Goal: Register for event/course

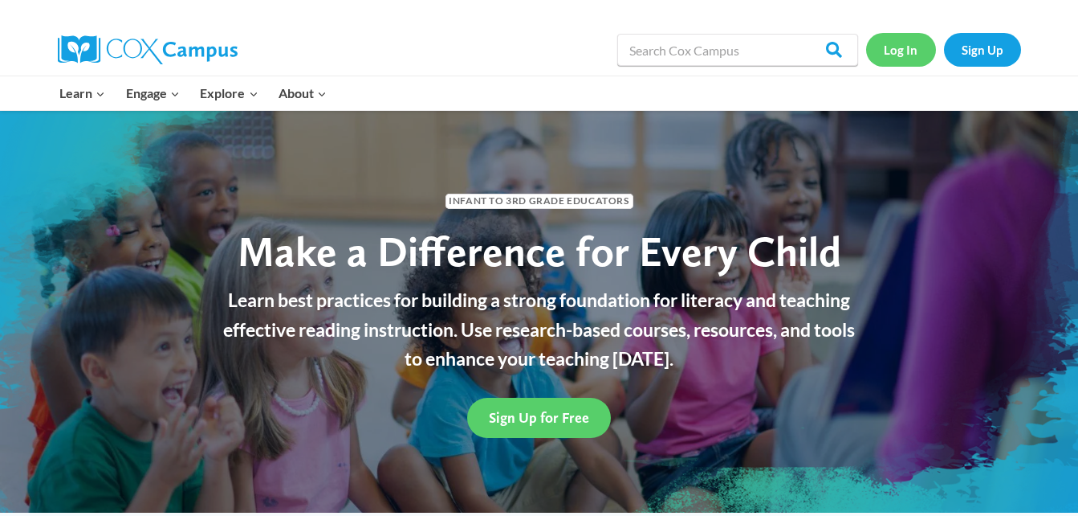
click at [890, 51] on link "Log In" at bounding box center [901, 49] width 70 height 33
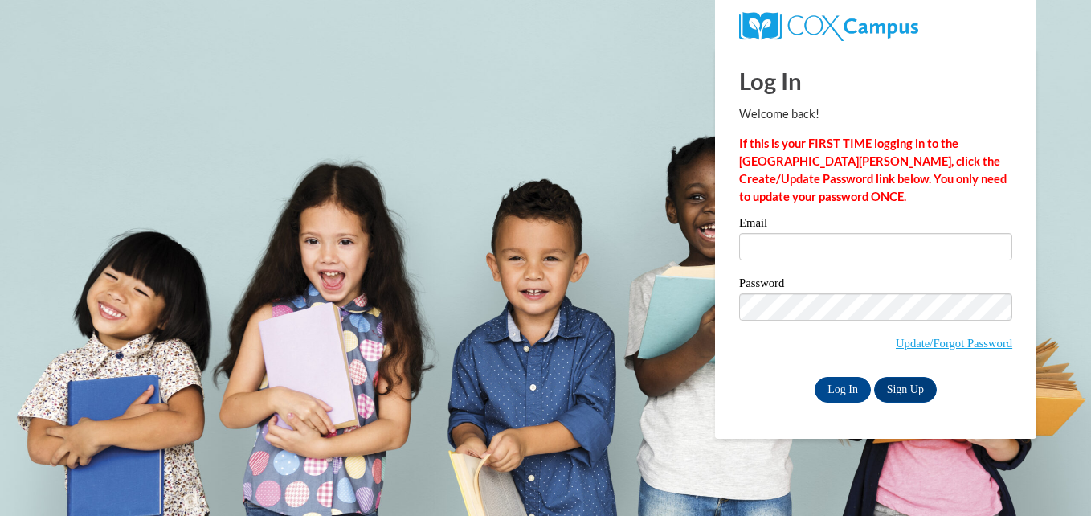
click at [842, 243] on input "Email" at bounding box center [875, 246] width 273 height 27
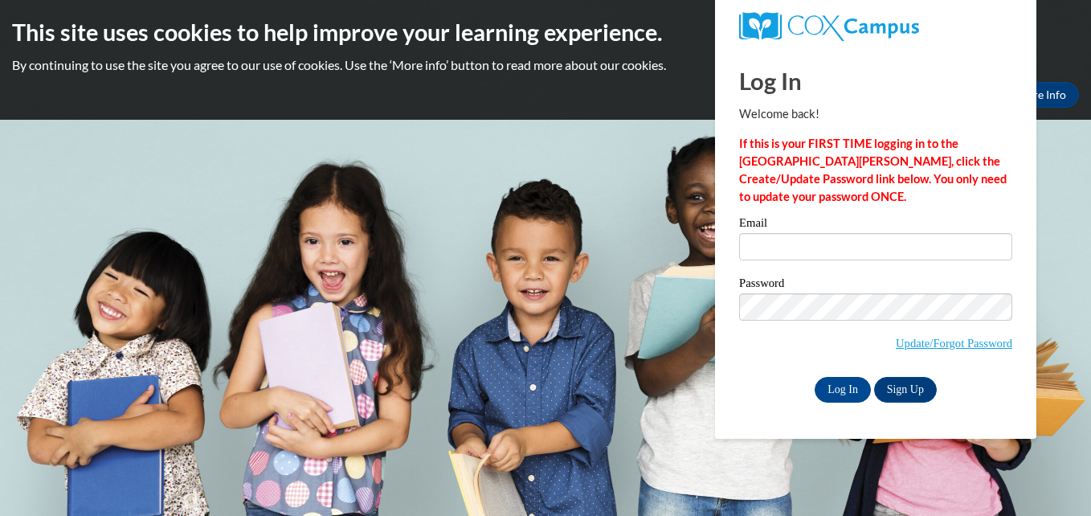
type input "akendrick@pike.k12.in.us"
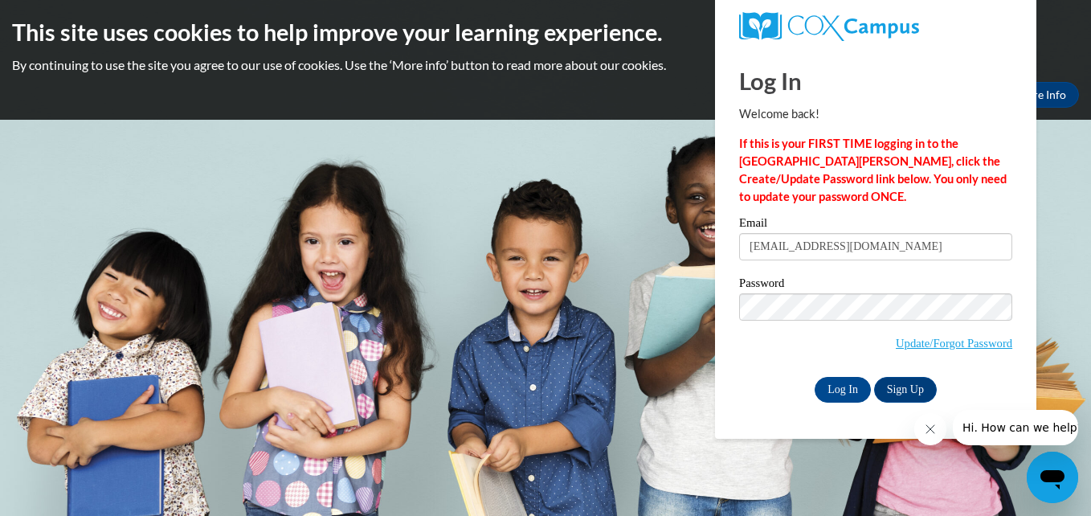
click at [829, 320] on span "Update/Forgot Password" at bounding box center [875, 326] width 273 height 67
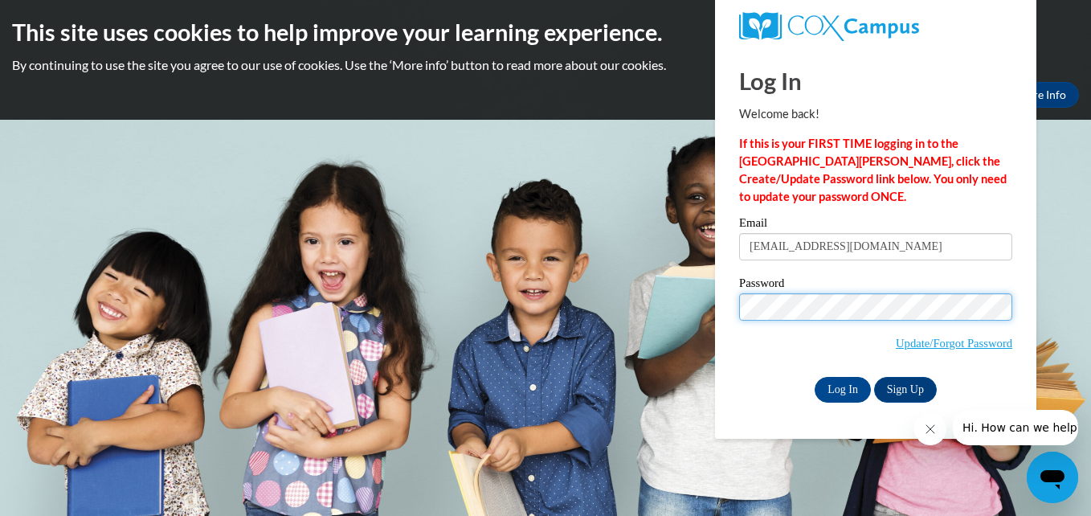
click at [814, 377] on input "Log In" at bounding box center [842, 390] width 56 height 26
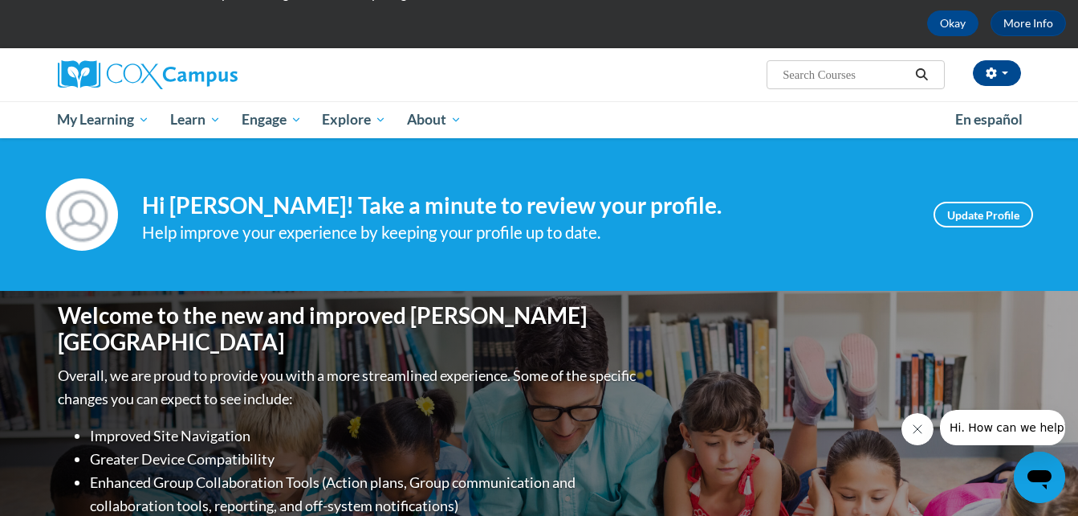
scroll to position [72, 0]
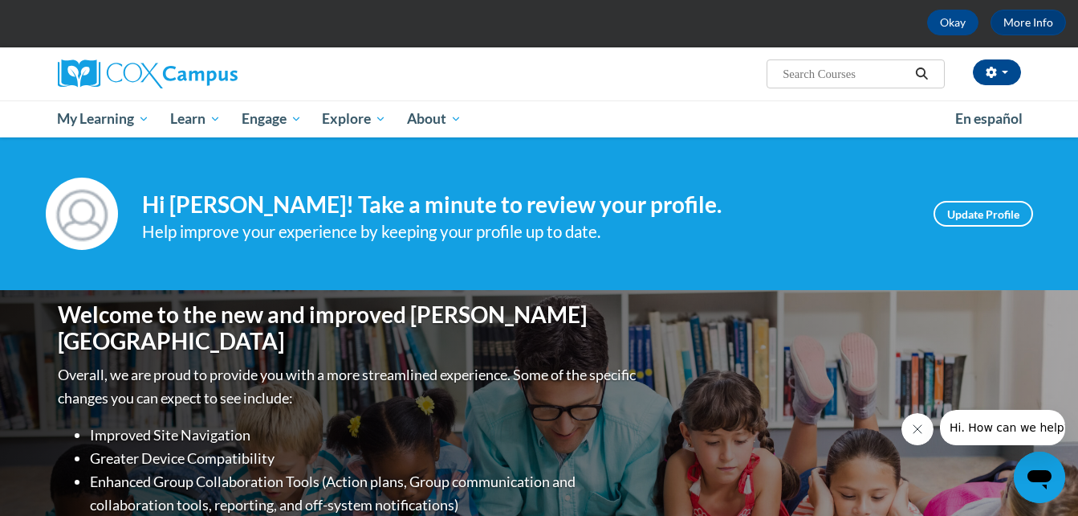
click at [830, 75] on input "Search..." at bounding box center [845, 73] width 128 height 19
paste input "Cox Campus: Monitoring Children’s Progress in Language & Literacy in the Early …"
type input "Cox Campus: Monitoring Children’s Progress in Language & Literacy in the Early …"
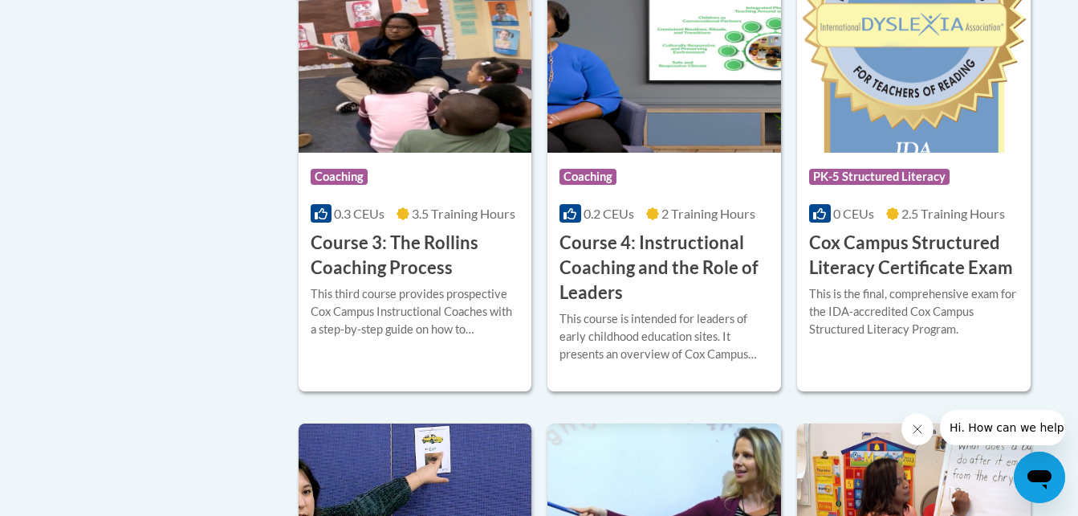
scroll to position [1328, 0]
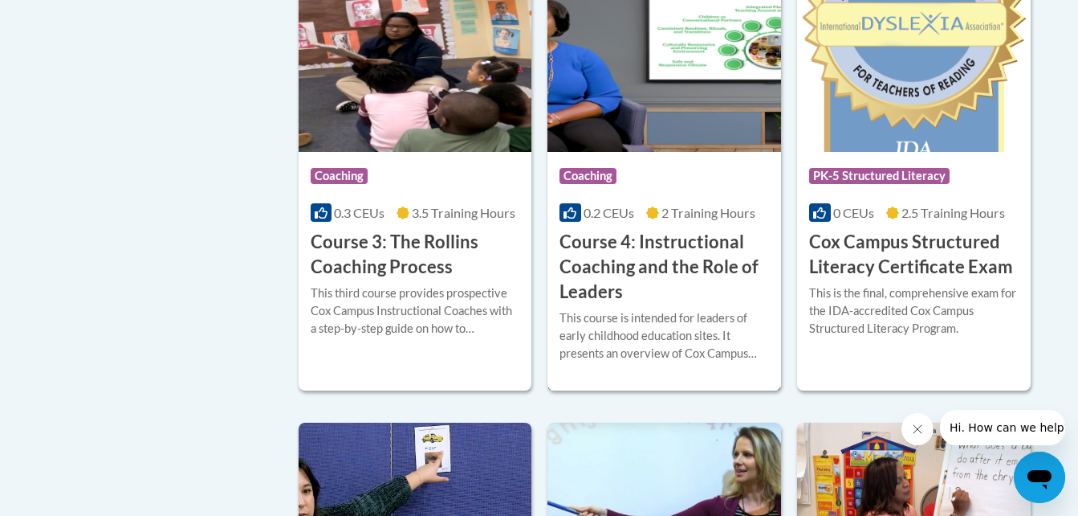
click at [654, 340] on div "This course is intended for leaders of early childhood education sites. It pres…" at bounding box center [665, 335] width 210 height 53
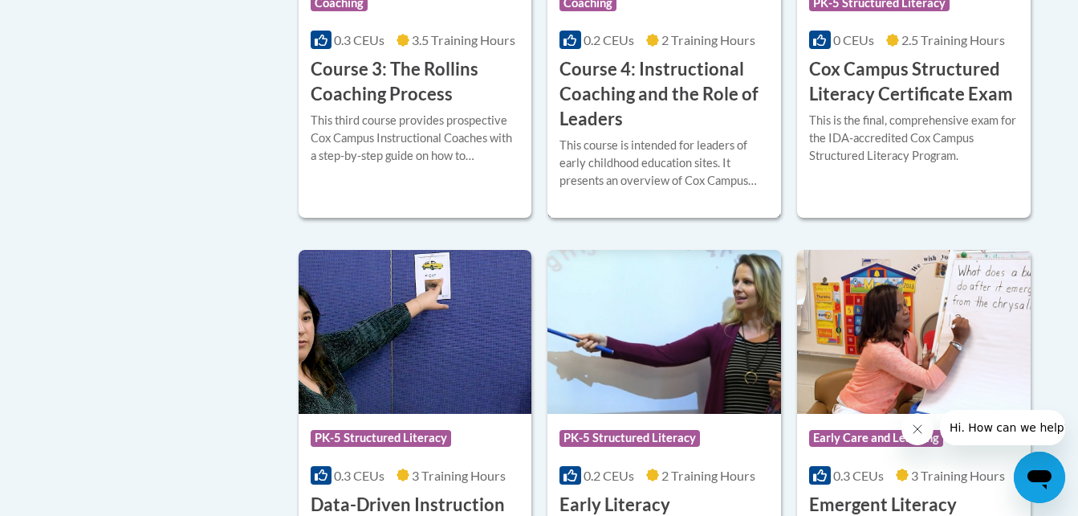
scroll to position [1571, 0]
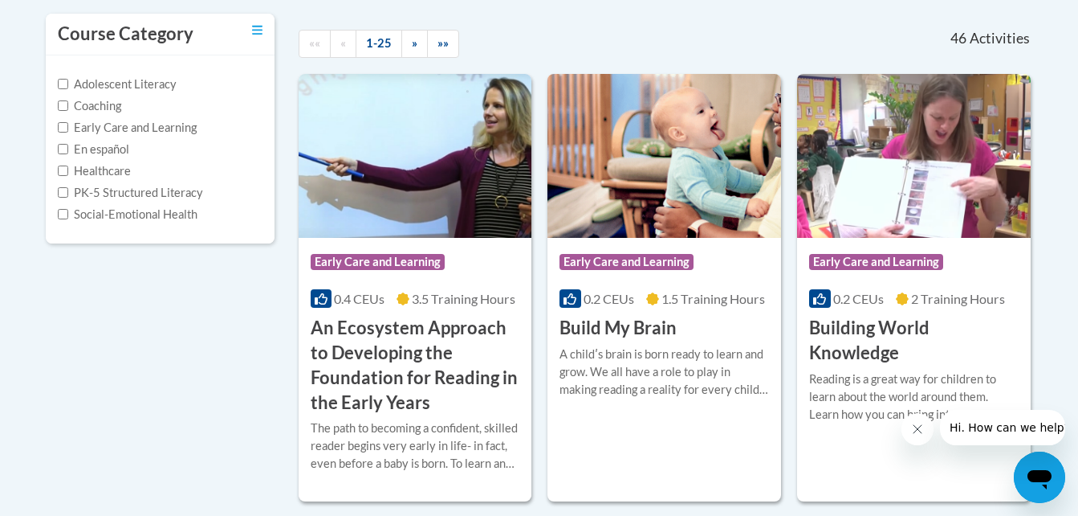
scroll to position [70, 0]
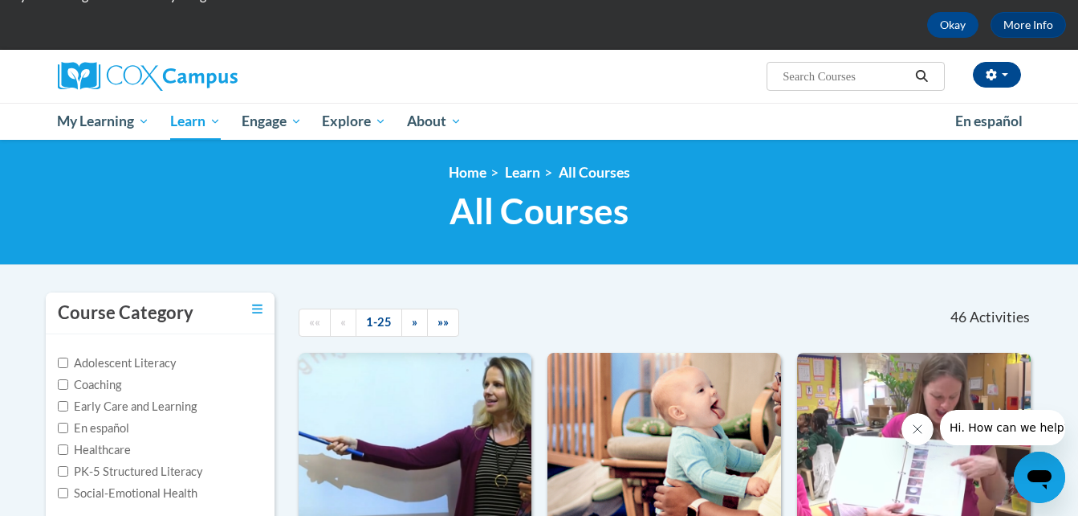
click at [844, 57] on div "Alexis kendrick (America/New_York UTC-04:00) My Profile Inbox My Transcripts Lo…" at bounding box center [704, 70] width 658 height 41
click at [836, 79] on input "Search..." at bounding box center [845, 76] width 128 height 19
click at [858, 91] on span "Search Search..." at bounding box center [855, 76] width 177 height 29
click at [850, 63] on span "Search Search..." at bounding box center [855, 76] width 177 height 29
click at [850, 77] on input "Search..." at bounding box center [845, 76] width 128 height 19
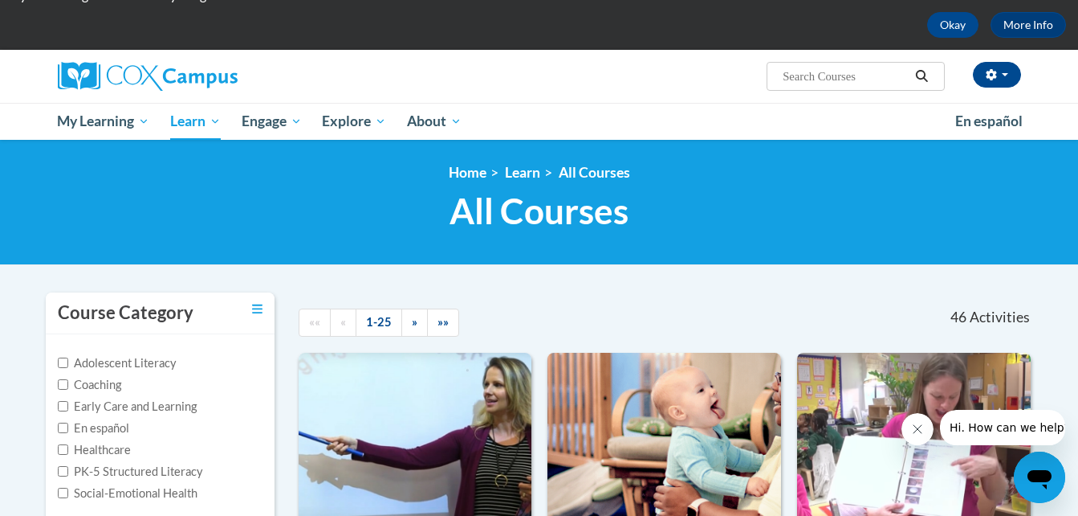
click at [850, 77] on input "Search..." at bounding box center [845, 76] width 128 height 19
paste input "EYC Key Competencies Measured 1b, 1c, 1d, 2b, 3a, 3b, 3c, 3d, 5a, 5b, 5c, 6c Ca…"
drag, startPoint x: 893, startPoint y: 77, endPoint x: 689, endPoint y: 81, distance: 204.0
click at [689, 81] on div "Alexis kendrick (America/New_York UTC-04:00) My Profile Inbox My Transcripts Lo…" at bounding box center [704, 70] width 658 height 41
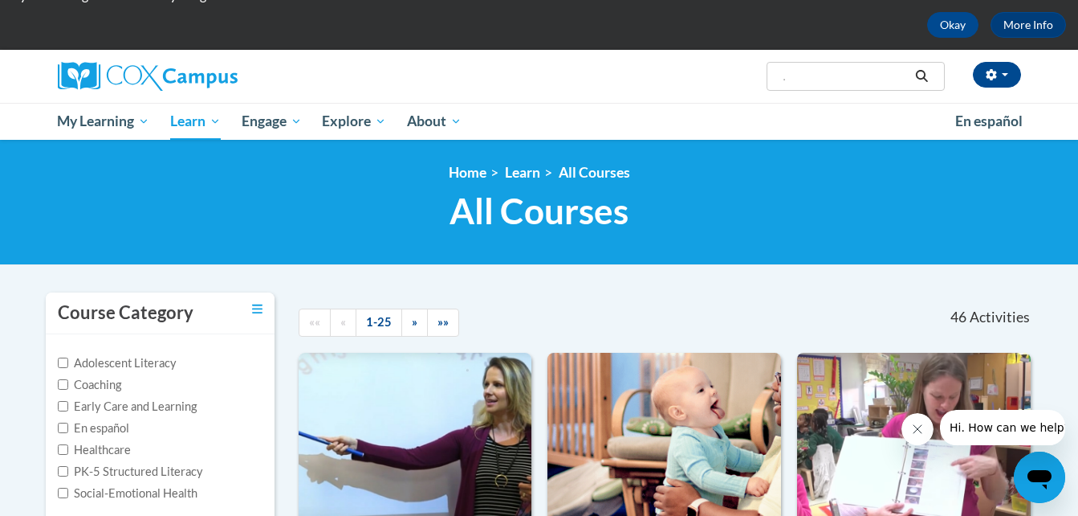
type input "."
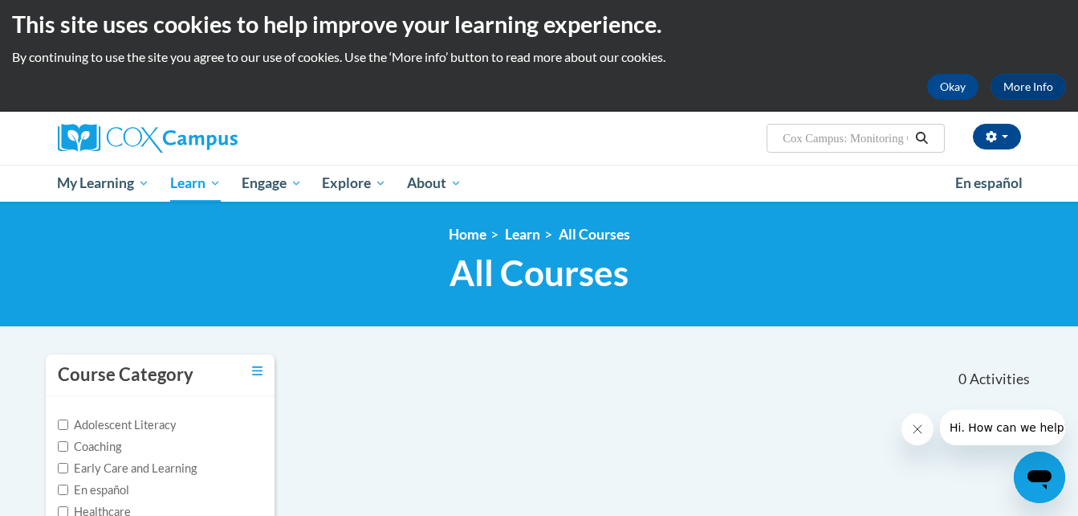
scroll to position [7, 0]
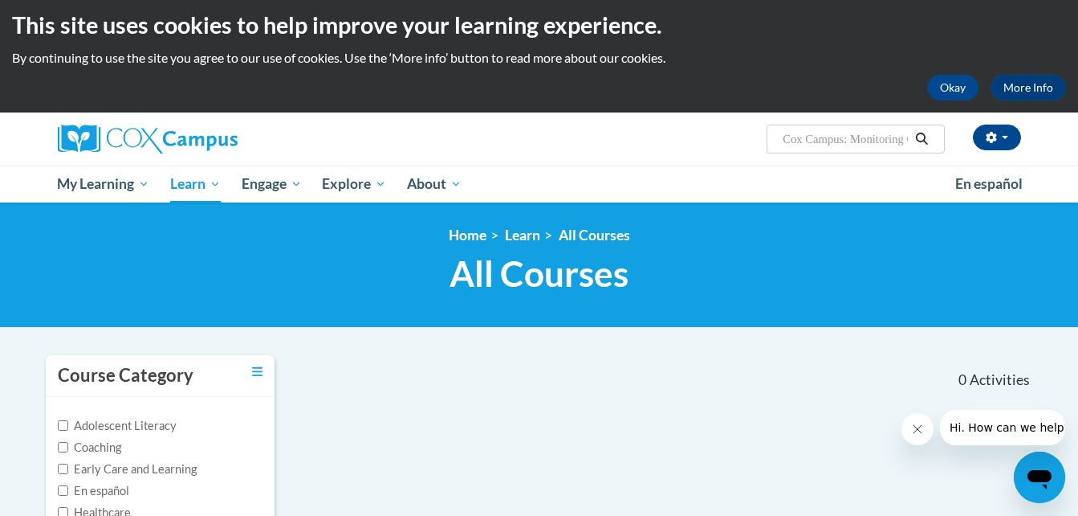
drag, startPoint x: 854, startPoint y: 140, endPoint x: 711, endPoint y: 142, distance: 142.2
click at [711, 142] on div "Alexis kendrick (America/New_York UTC-04:00) My Profile Inbox My Transcripts Lo…" at bounding box center [704, 132] width 658 height 41
type input "Monitoring Children’s Progress in Language"
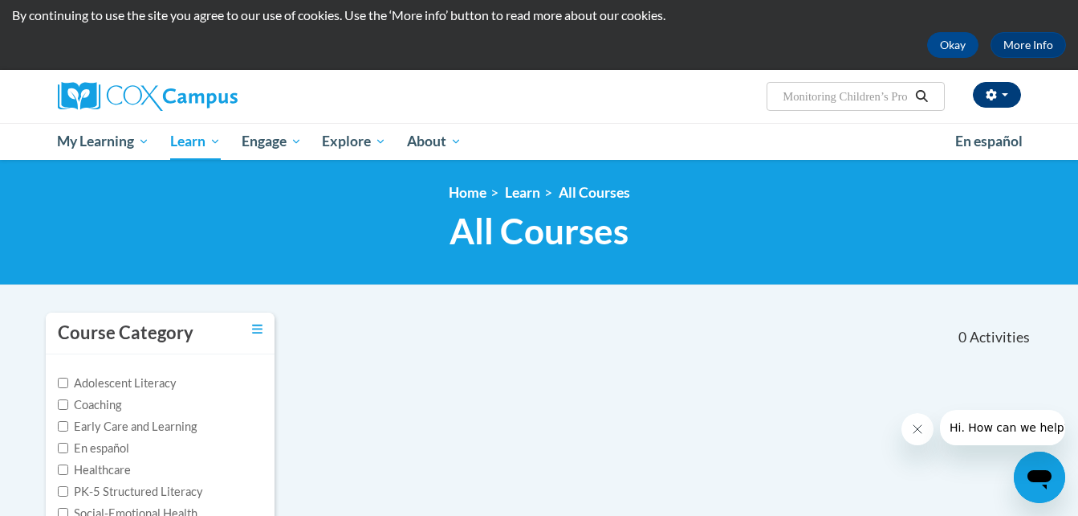
scroll to position [0, 99]
drag, startPoint x: 894, startPoint y: 92, endPoint x: 1005, endPoint y: 96, distance: 111.7
click at [1005, 96] on div "[PERSON_NAME] ([GEOGRAPHIC_DATA]/New_York UTC-04:00) My Profile Inbox My Transc…" at bounding box center [704, 90] width 658 height 41
click at [881, 162] on div "<en>Home</en><fr>Accueil</fr><de>Zuhause</de><it>Casa</it><es>Casa</es><pt>Casa…" at bounding box center [539, 222] width 1078 height 125
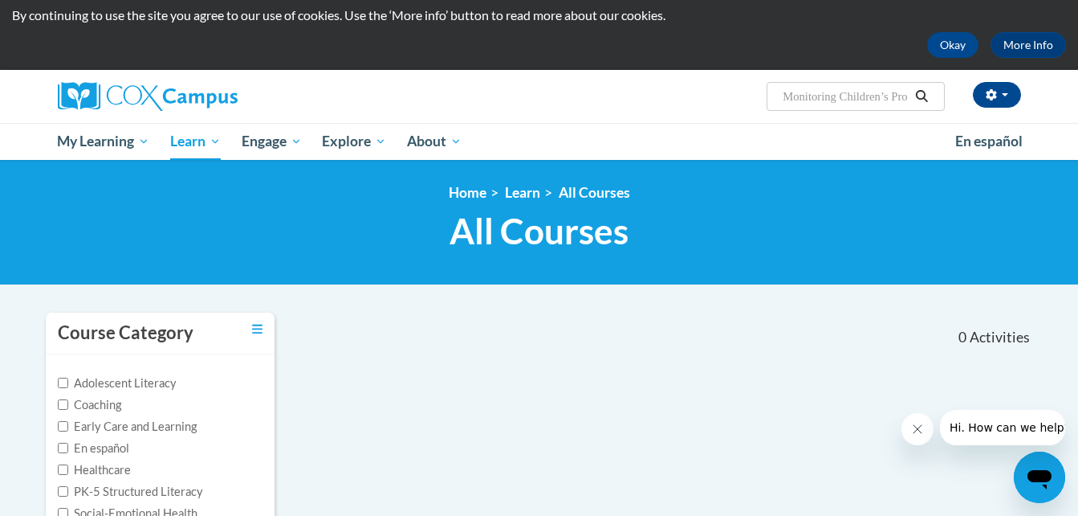
scroll to position [0, 99]
drag, startPoint x: 899, startPoint y: 92, endPoint x: 1042, endPoint y: 138, distance: 150.9
click at [1042, 138] on div "[PERSON_NAME] ([GEOGRAPHIC_DATA]/New_York UTC-04:00) My Profile Inbox My Transc…" at bounding box center [539, 115] width 1078 height 90
type input "Monitoring Children’s"
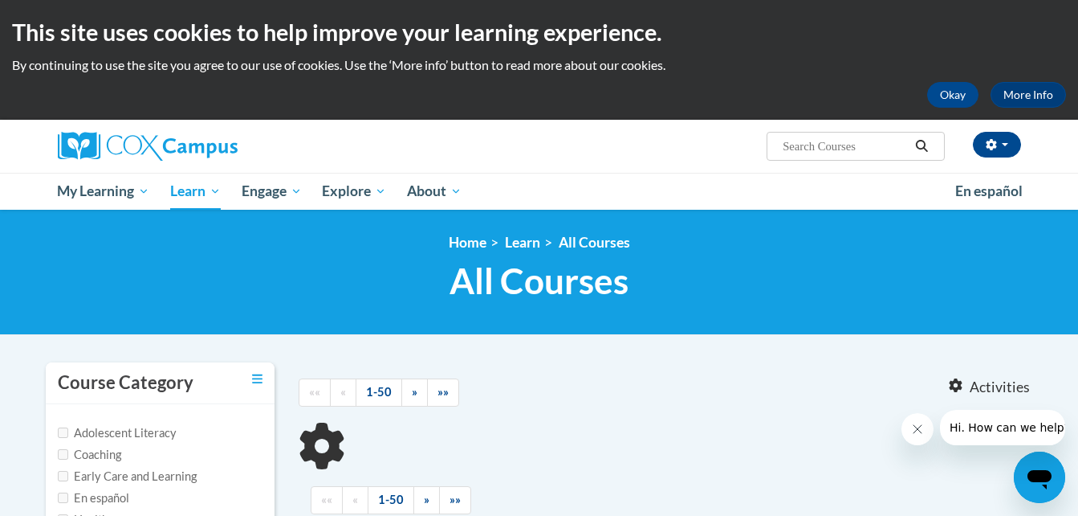
type input "Monitoring Children’s"
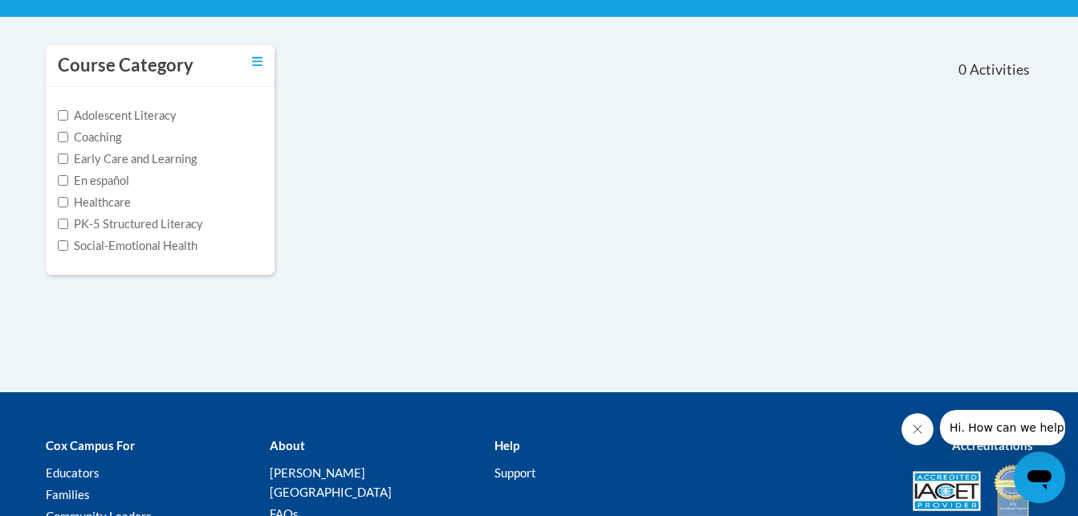
scroll to position [325, 0]
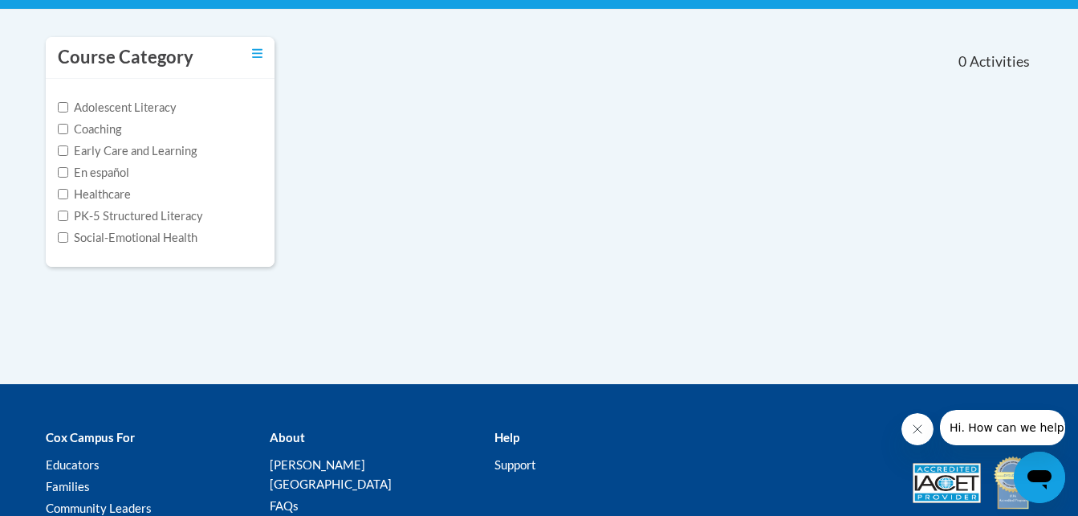
click at [134, 111] on label "Adolescent Literacy" at bounding box center [117, 108] width 119 height 18
click at [68, 111] on input "Adolescent Literacy" at bounding box center [63, 107] width 10 height 10
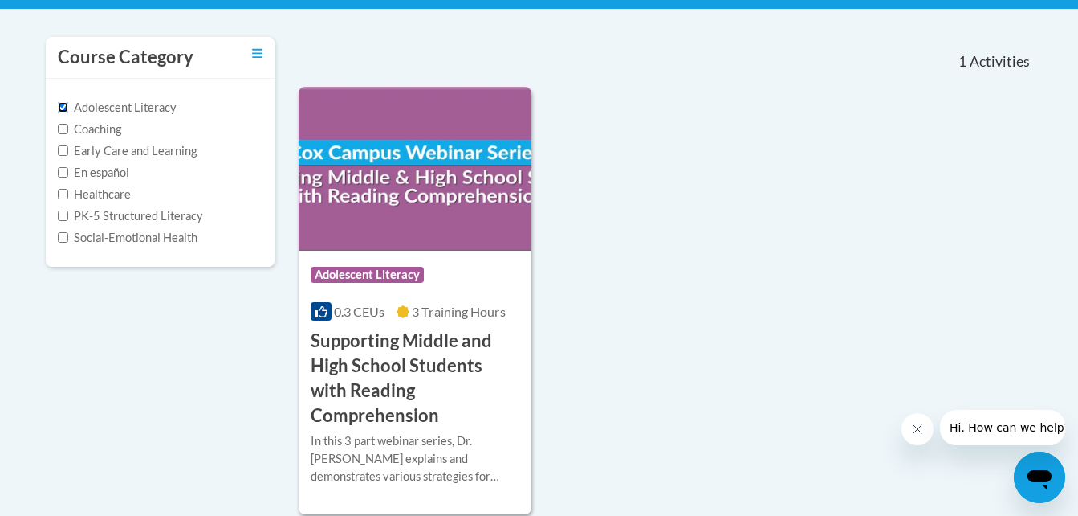
click at [60, 108] on input "Adolescent Literacy" at bounding box center [63, 107] width 10 height 10
checkbox input "false"
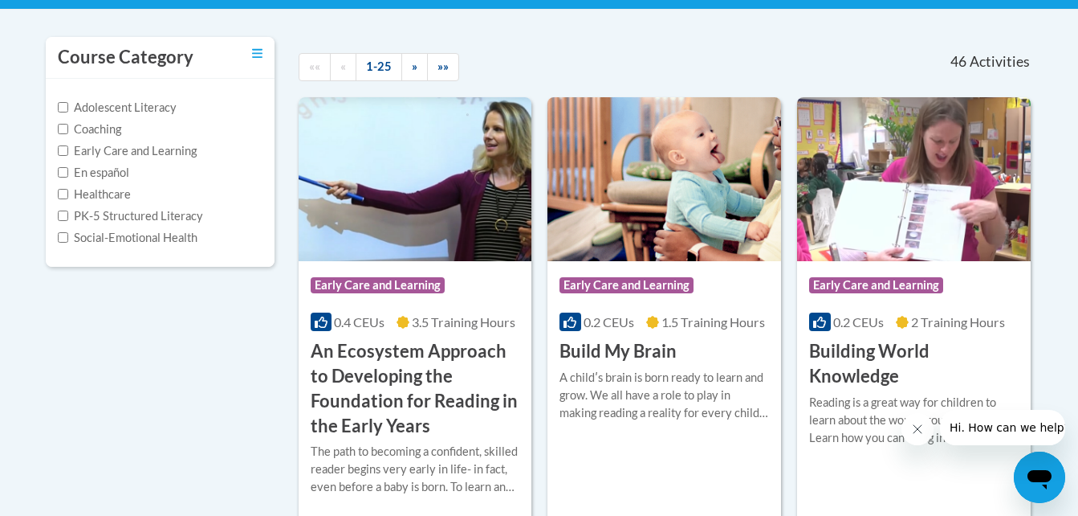
click at [67, 156] on label "Early Care and Learning" at bounding box center [127, 151] width 139 height 18
click at [67, 156] on input "Early Care and Learning" at bounding box center [63, 150] width 10 height 10
checkbox input "true"
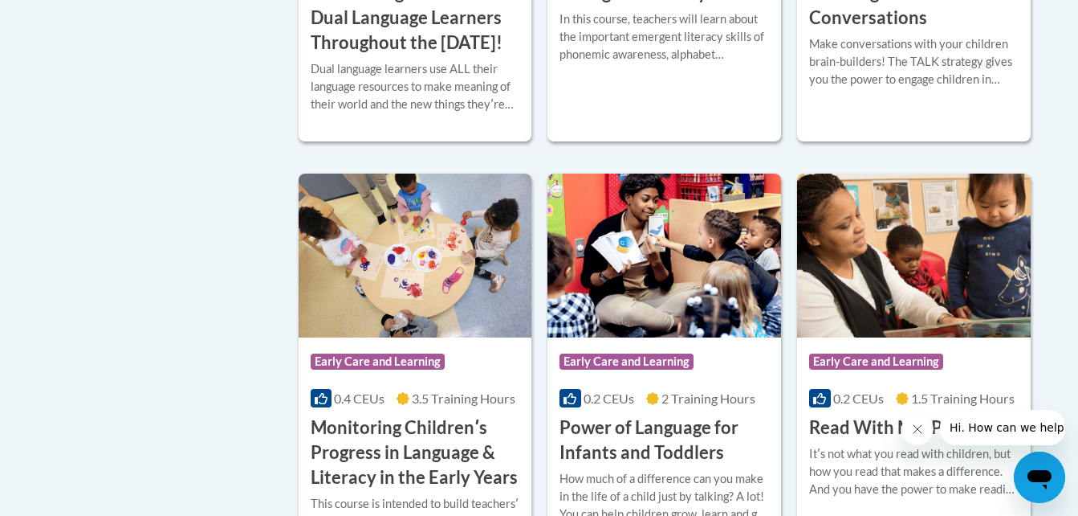
scroll to position [1230, 0]
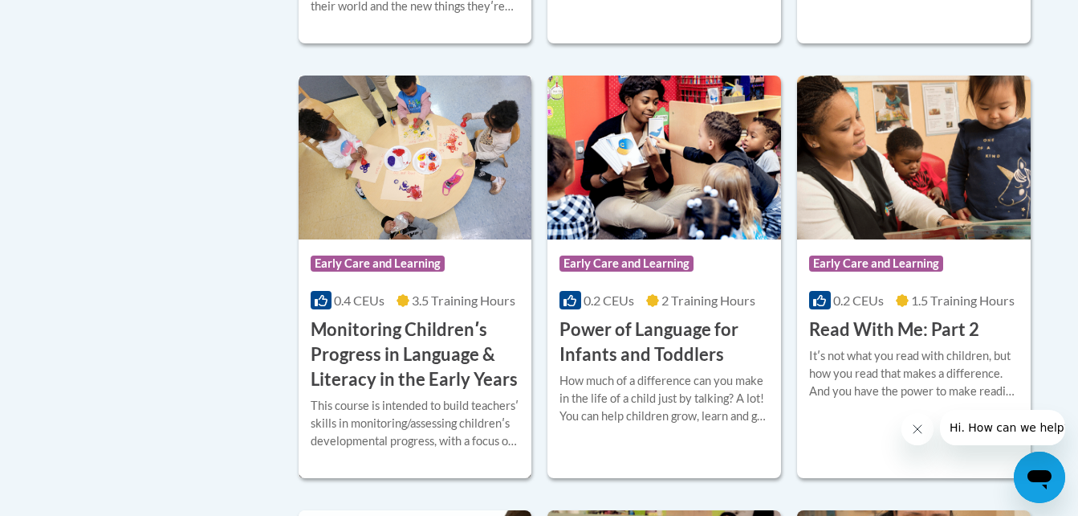
click at [383, 378] on h3 "Monitoring Childrenʹs Progress in Language & Literacy in the Early Years" at bounding box center [416, 354] width 210 height 74
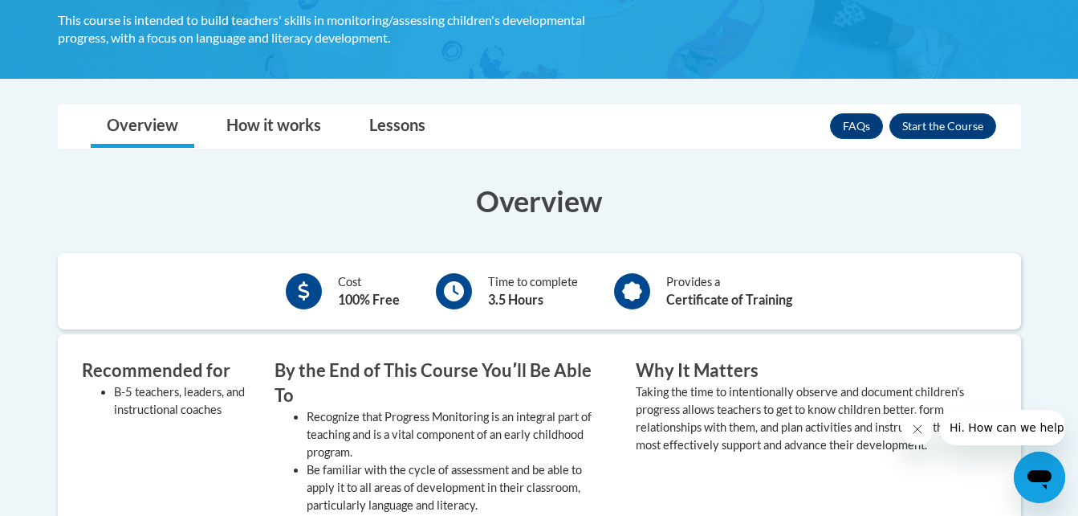
scroll to position [409, 0]
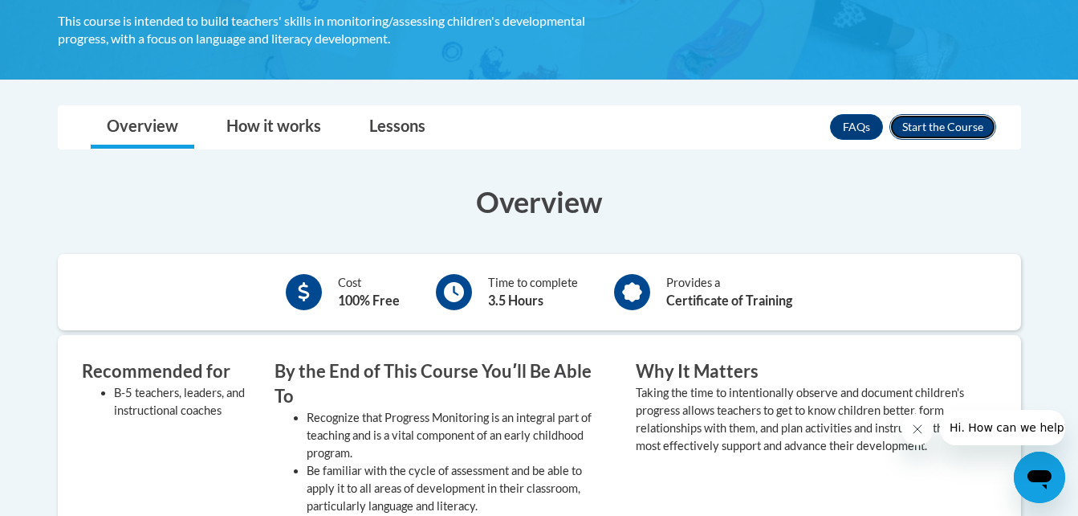
click at [949, 129] on button "Enroll" at bounding box center [943, 127] width 107 height 26
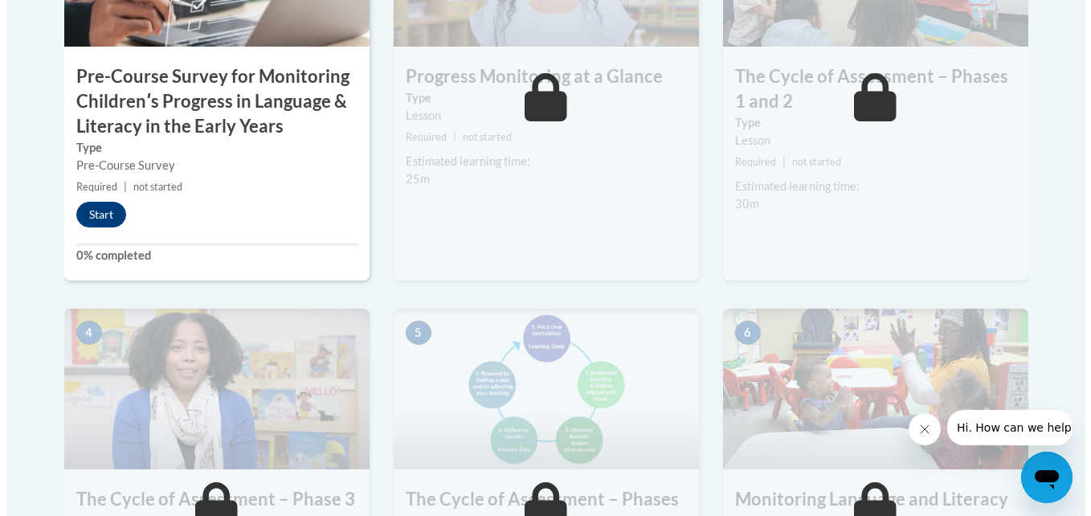
scroll to position [690, 0]
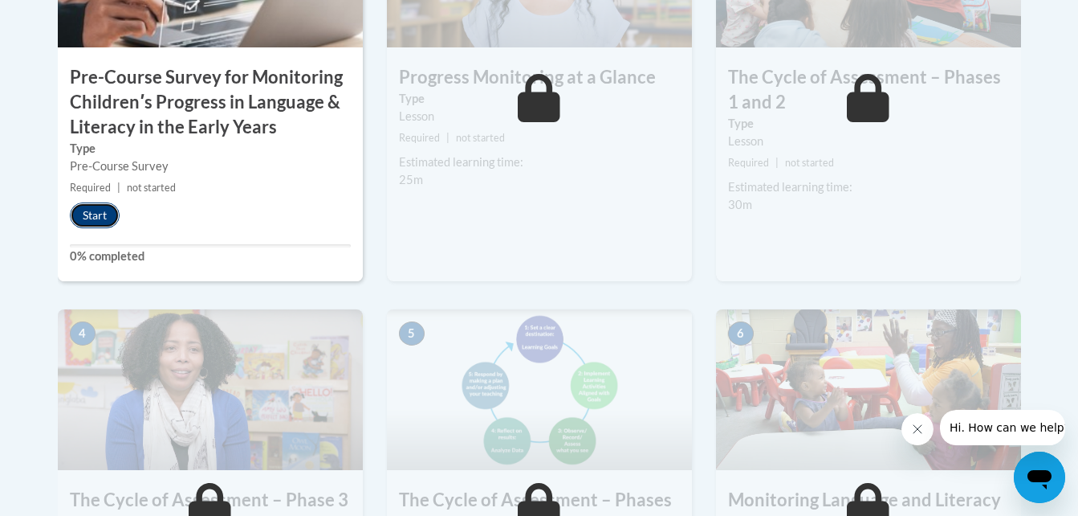
click at [104, 218] on button "Start" at bounding box center [95, 215] width 50 height 26
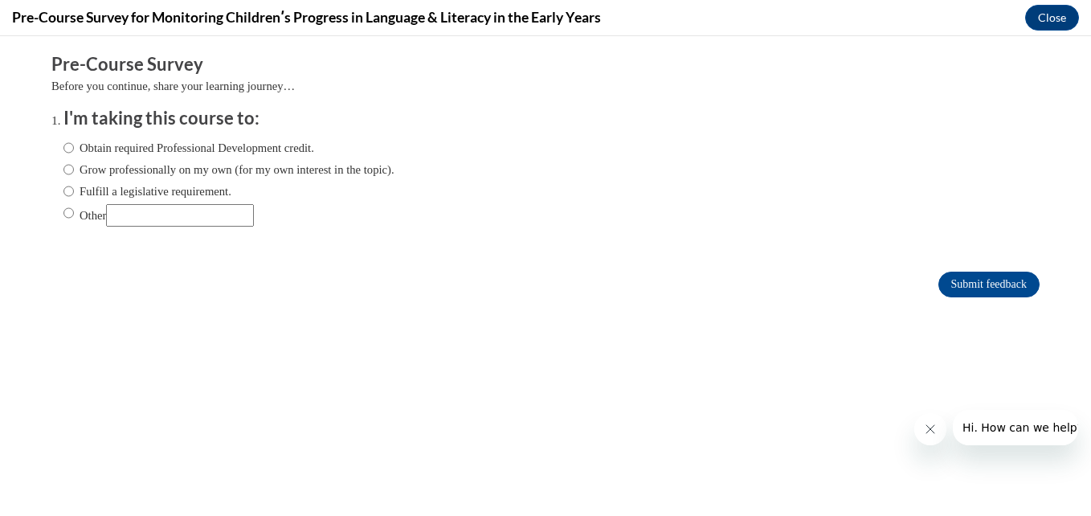
scroll to position [0, 0]
click at [63, 151] on input "Obtain required Professional Development credit." at bounding box center [68, 148] width 10 height 18
radio input "true"
click at [983, 272] on input "Submit feedback" at bounding box center [988, 284] width 101 height 26
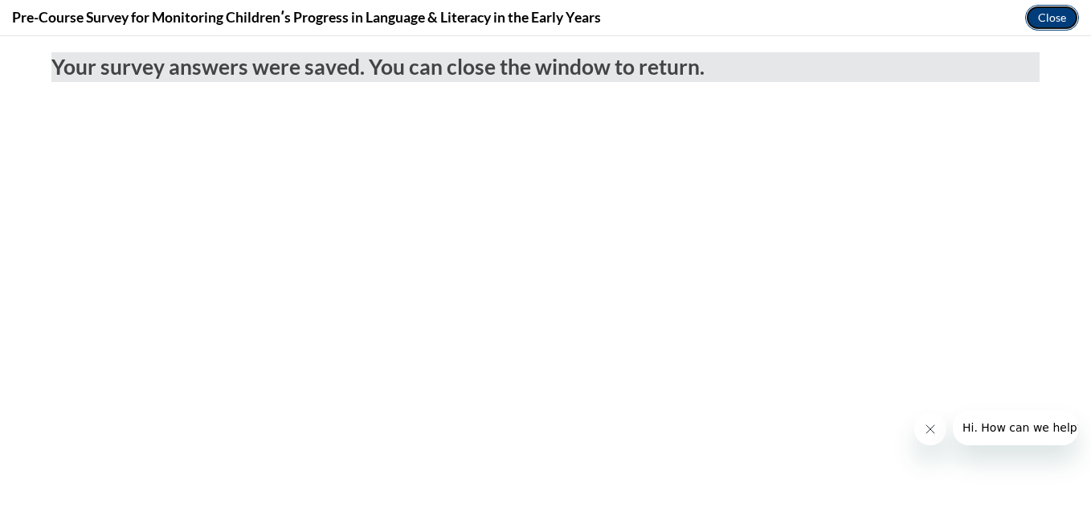
click at [1033, 9] on button "Close" at bounding box center [1052, 18] width 54 height 26
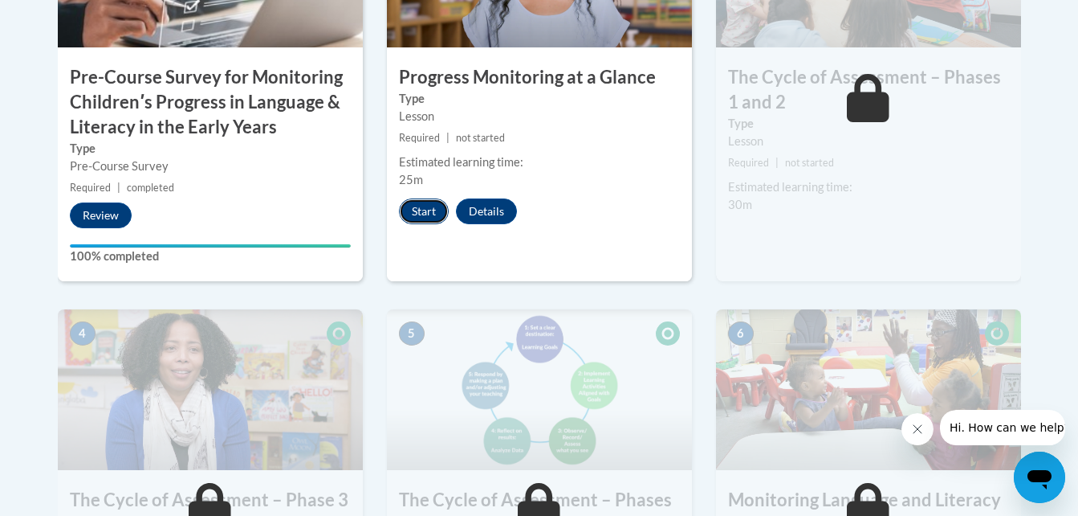
click at [422, 208] on button "Start" at bounding box center [424, 211] width 50 height 26
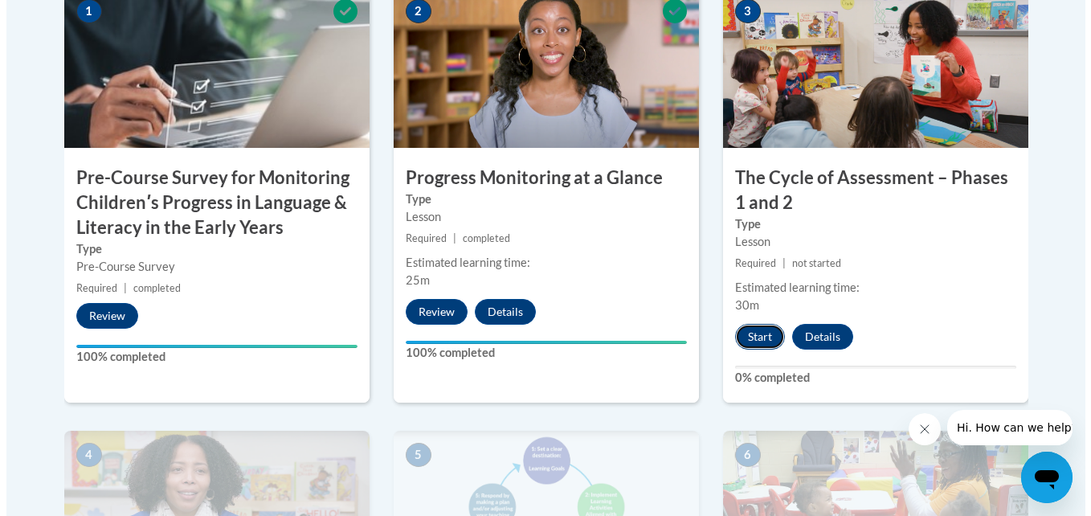
scroll to position [593, 0]
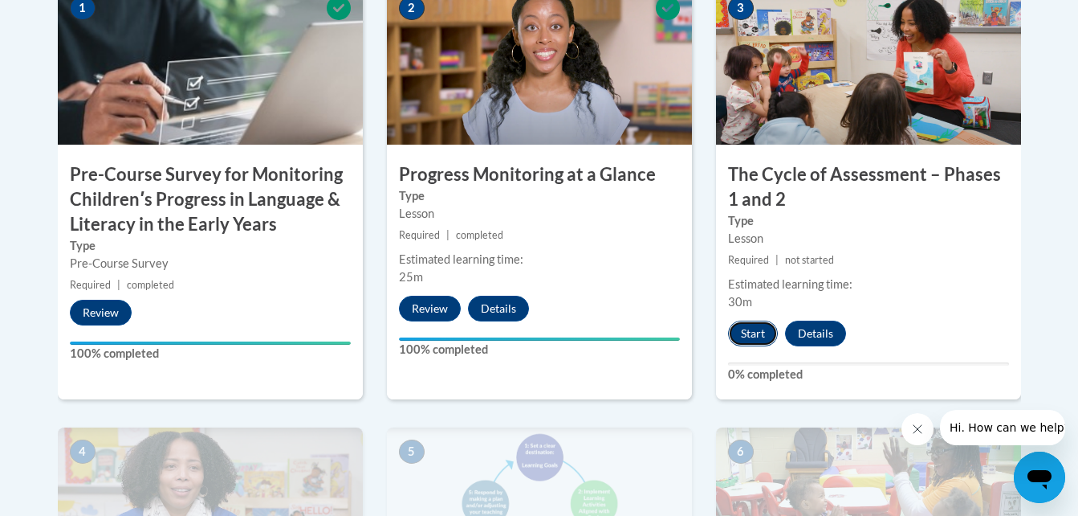
click at [755, 340] on button "Start" at bounding box center [753, 333] width 50 height 26
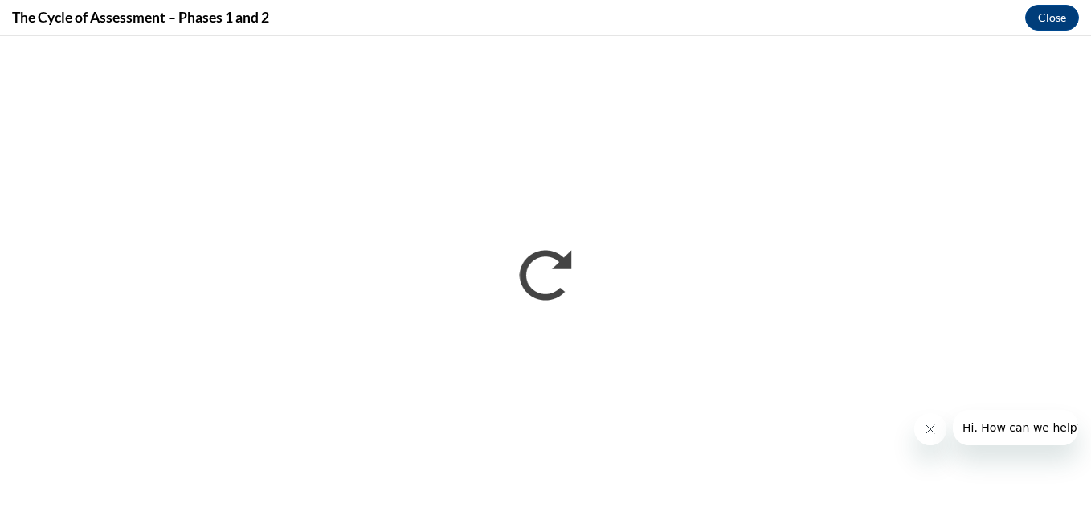
scroll to position [0, 0]
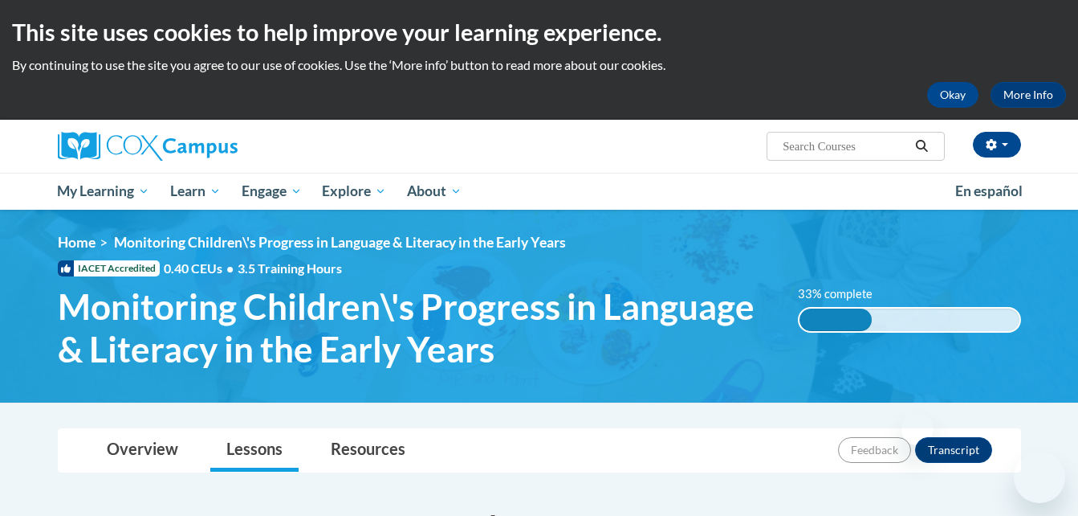
scroll to position [287, 0]
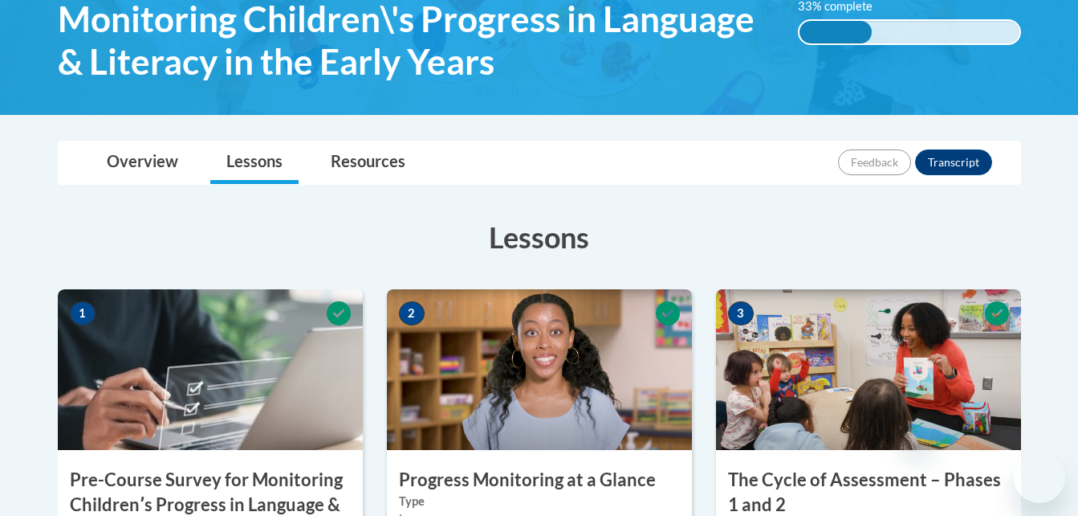
click at [748, 348] on img at bounding box center [868, 369] width 305 height 161
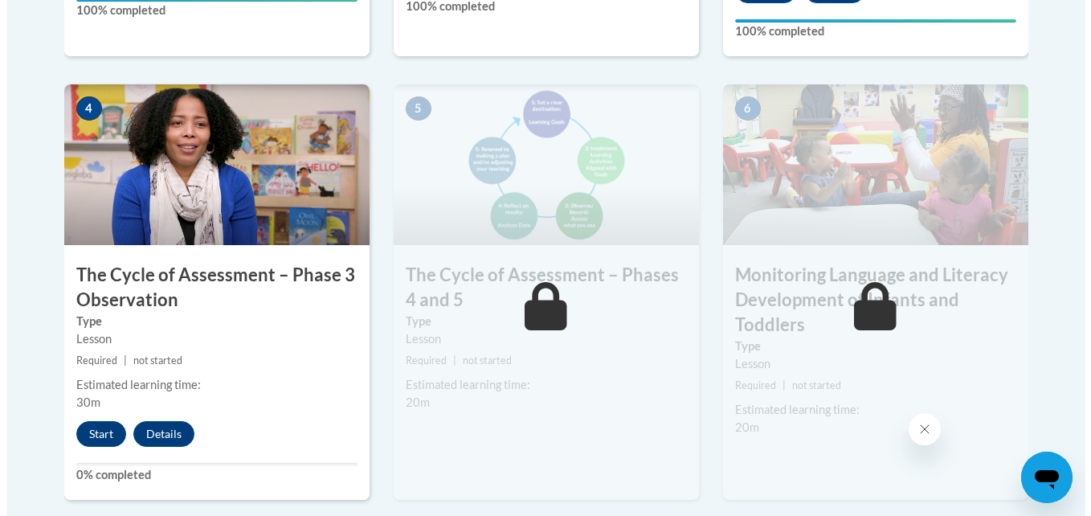
scroll to position [934, 0]
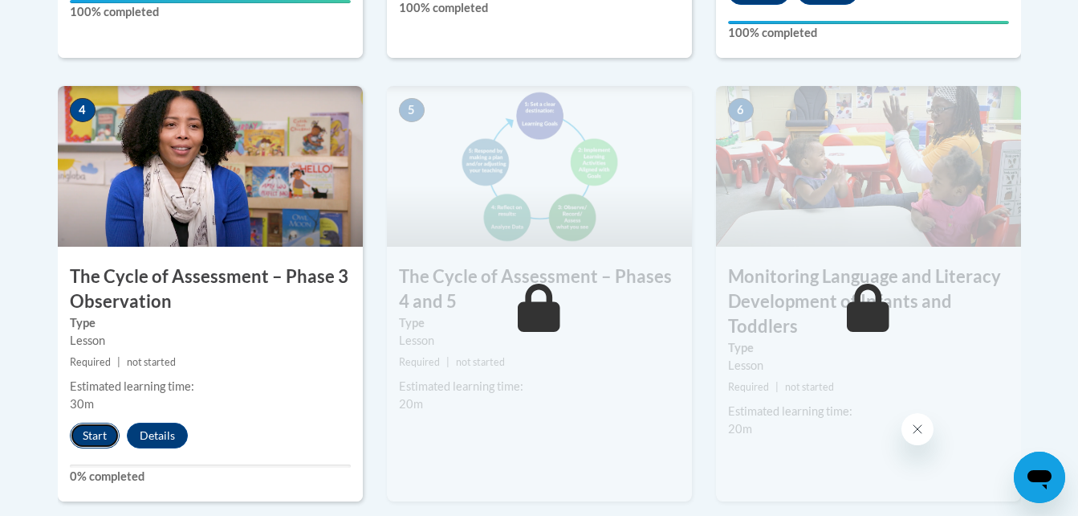
click at [104, 442] on button "Start" at bounding box center [95, 435] width 50 height 26
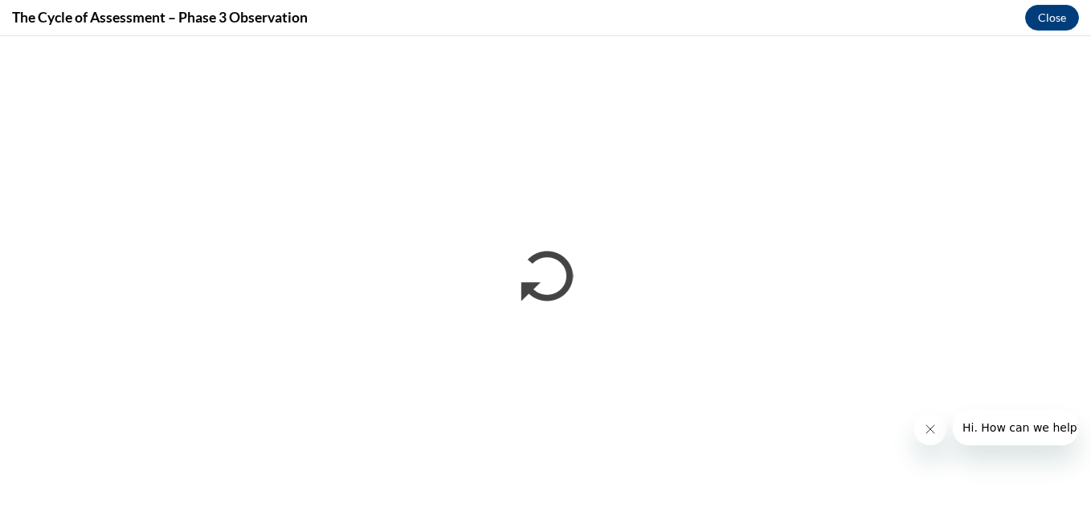
scroll to position [0, 0]
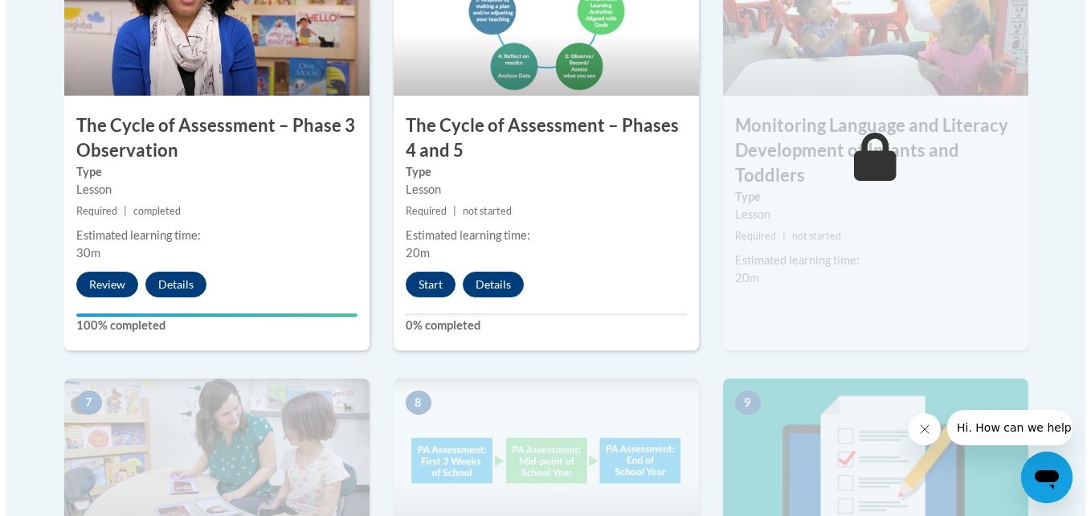
scroll to position [1084, 0]
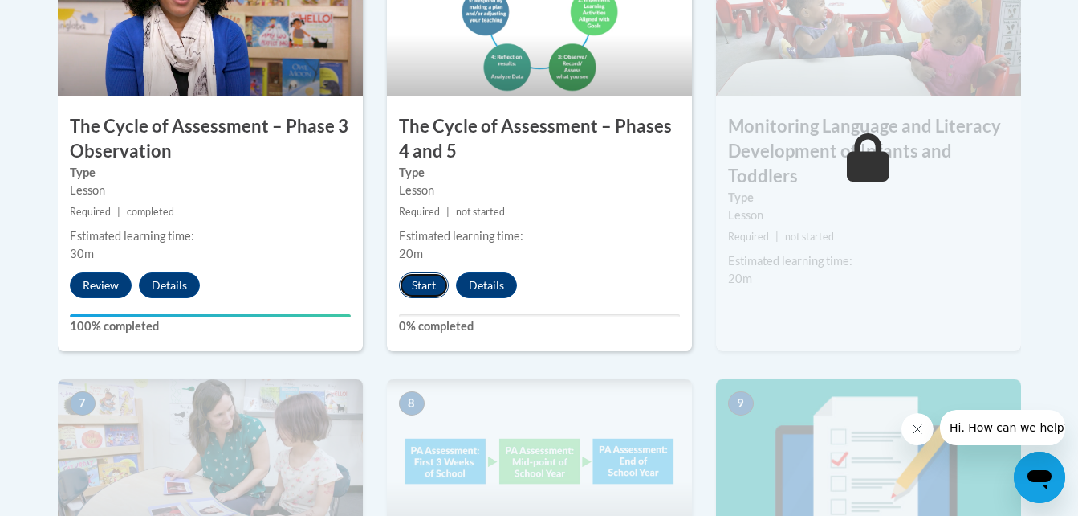
click at [433, 285] on button "Start" at bounding box center [424, 285] width 50 height 26
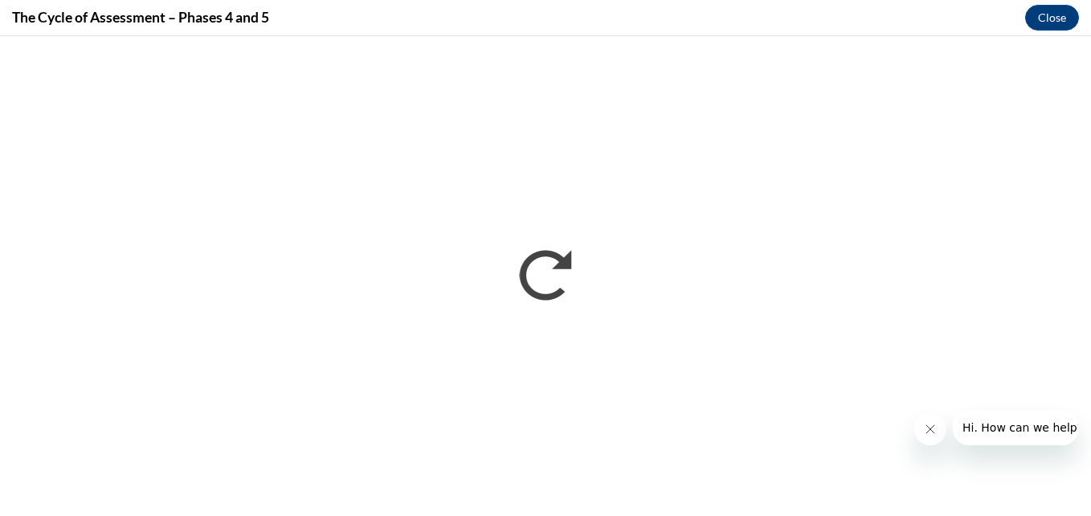
scroll to position [0, 0]
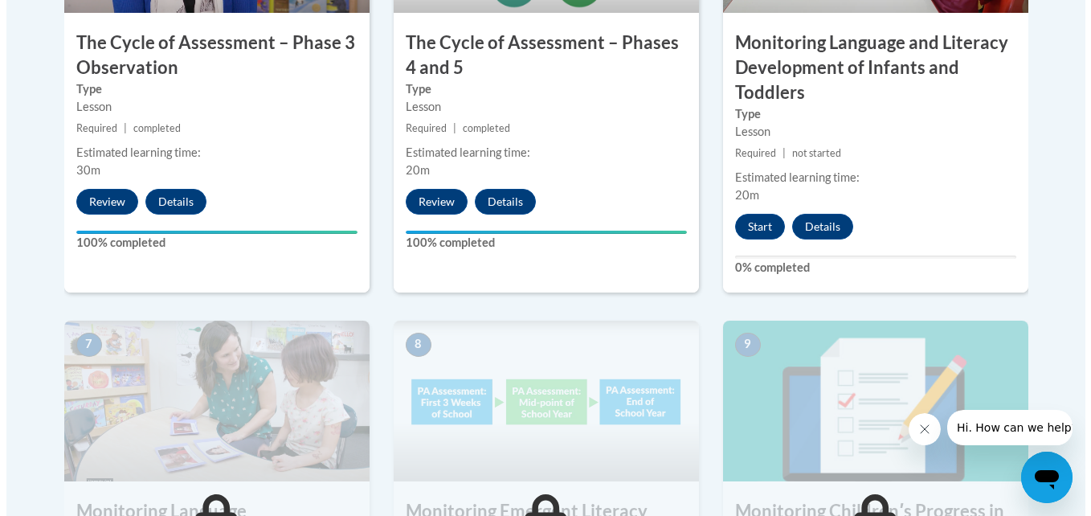
scroll to position [1160, 0]
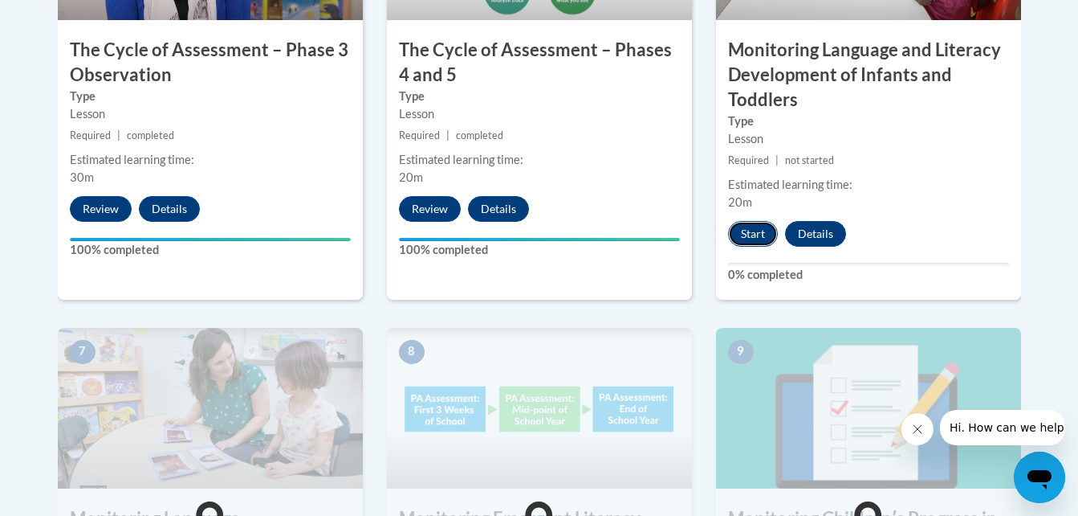
click at [753, 226] on button "Start" at bounding box center [753, 234] width 50 height 26
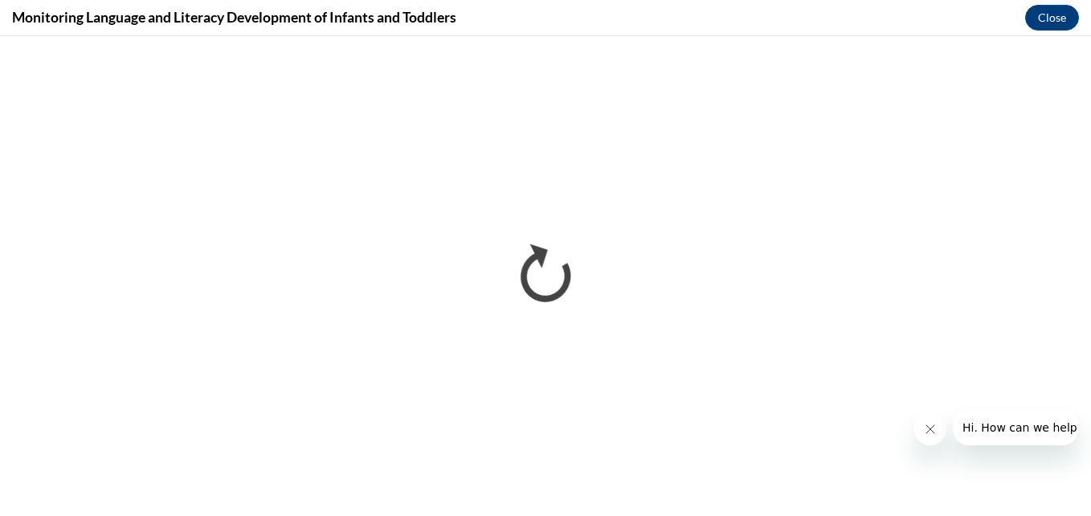
scroll to position [0, 0]
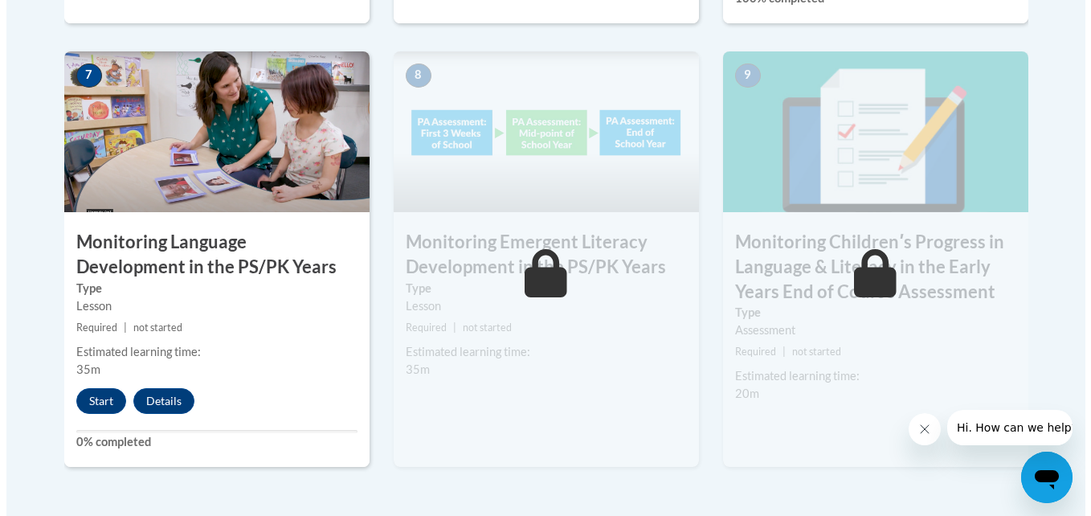
scroll to position [1437, 0]
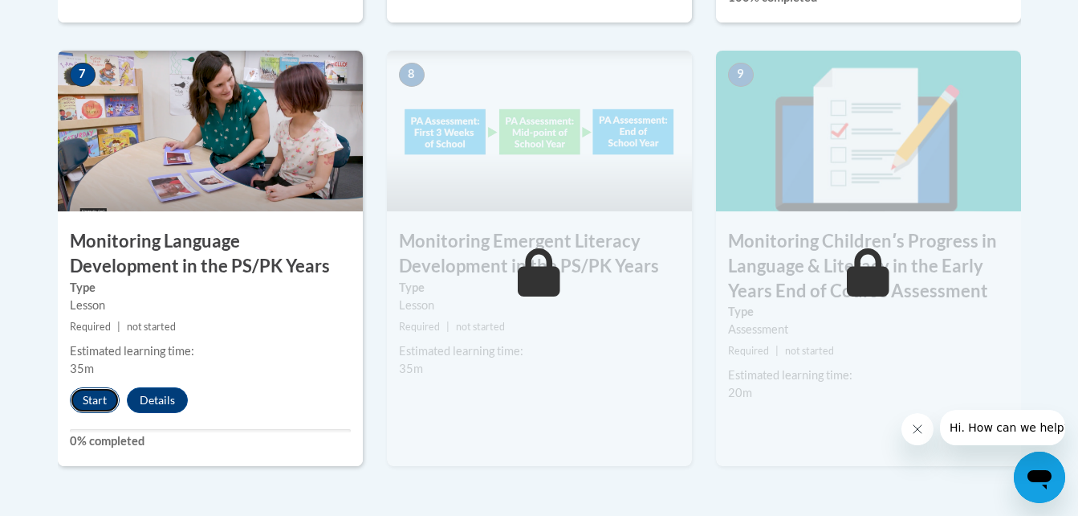
click at [105, 398] on button "Start" at bounding box center [95, 400] width 50 height 26
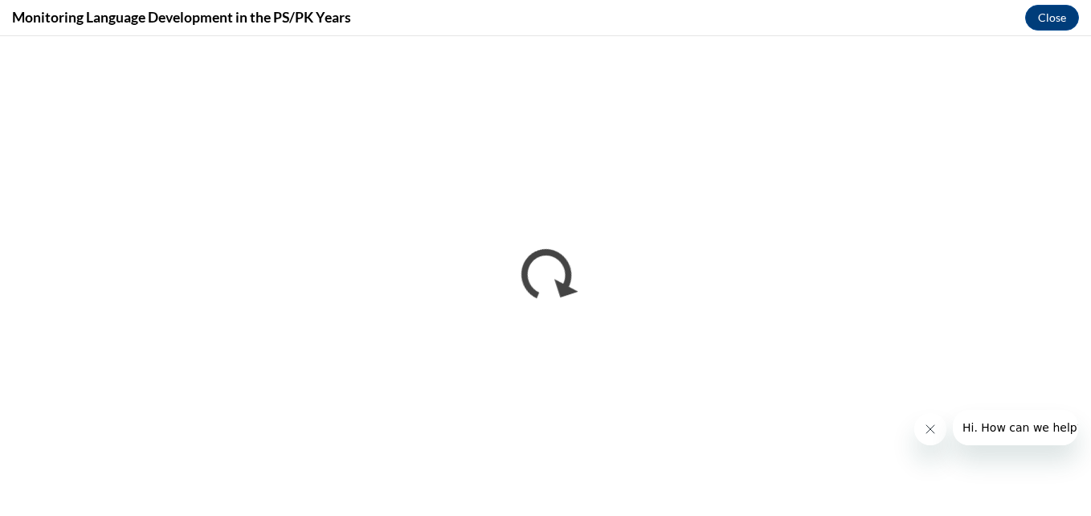
scroll to position [0, 0]
